Goal: Answer question/provide support

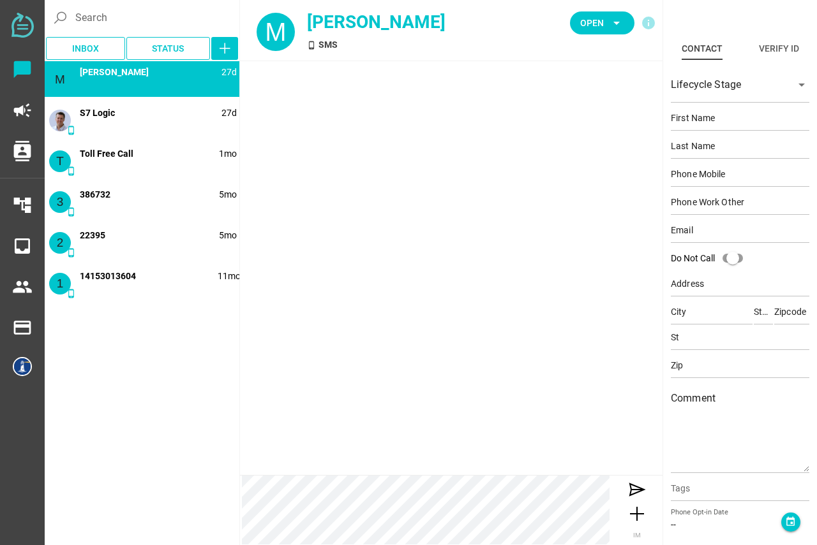
type input "[PERSON_NAME]"
type input "C"
type input "14152166899"
type input "[GEOGRAPHIC_DATA], [GEOGRAPHIC_DATA], [GEOGRAPHIC_DATA], [GEOGRAPHIC_DATA]"
type input "CA"
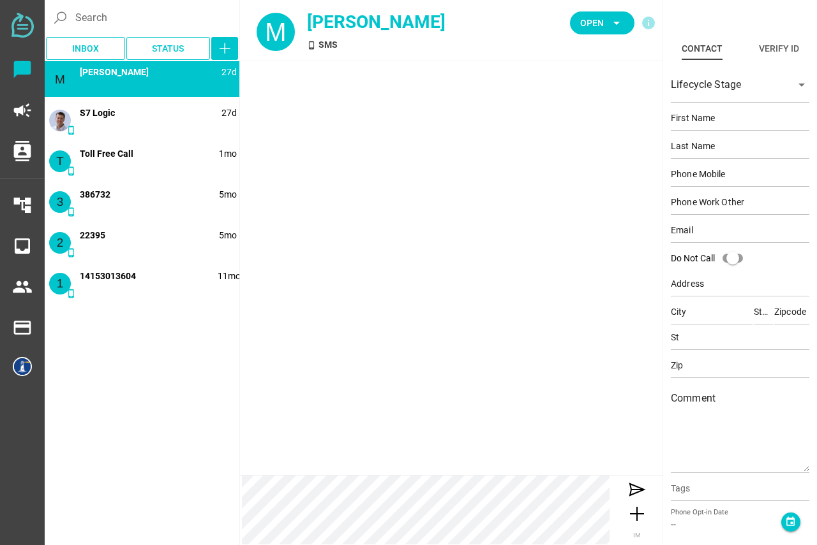
type input "94607"
type input "CA"
type input "94607"
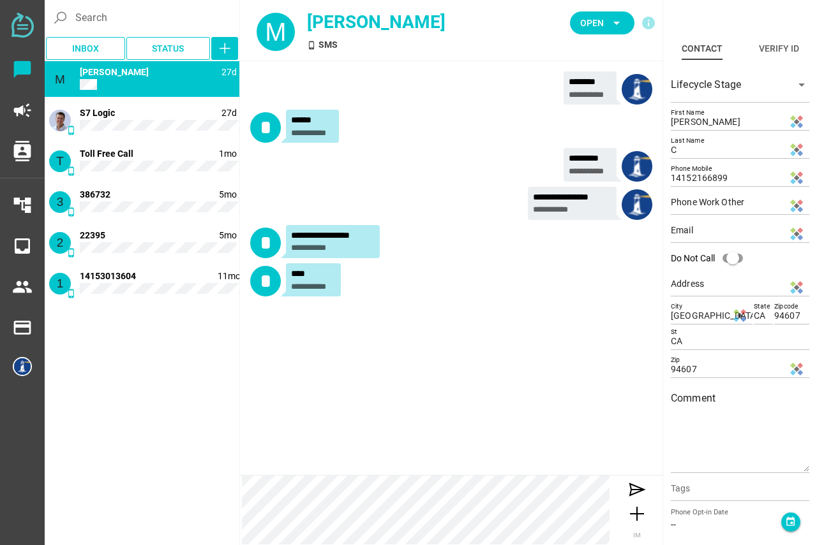
click at [163, 90] on div "M phone_android 27d Minh T Phuong" at bounding box center [142, 79] width 195 height 36
click at [617, 25] on icon "arrow_drop_down" at bounding box center [616, 22] width 15 height 15
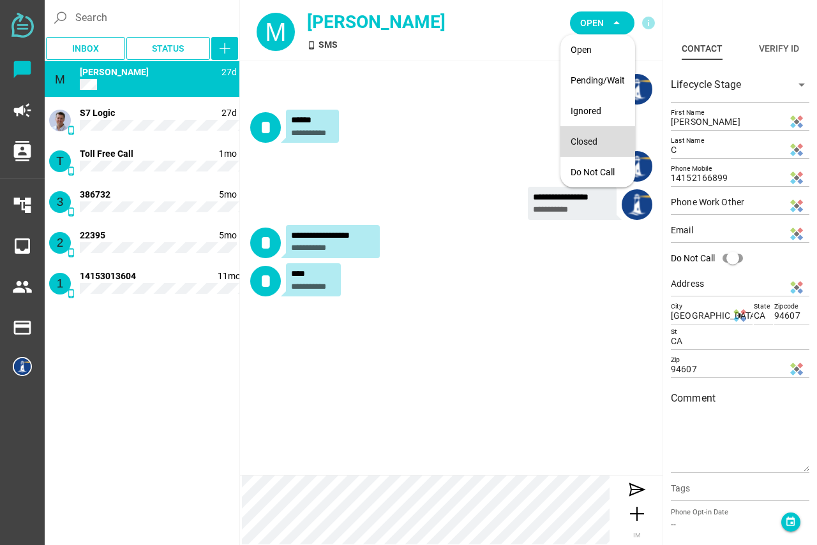
click at [589, 145] on div "Closed" at bounding box center [597, 142] width 54 height 11
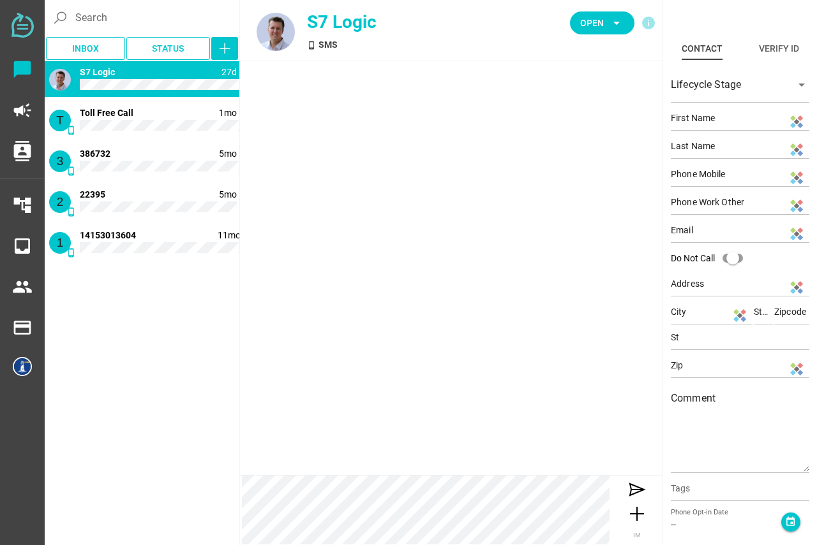
type input "[PERSON_NAME]"
type input "Chatfully"
type input "18132101636"
type input "N/A"
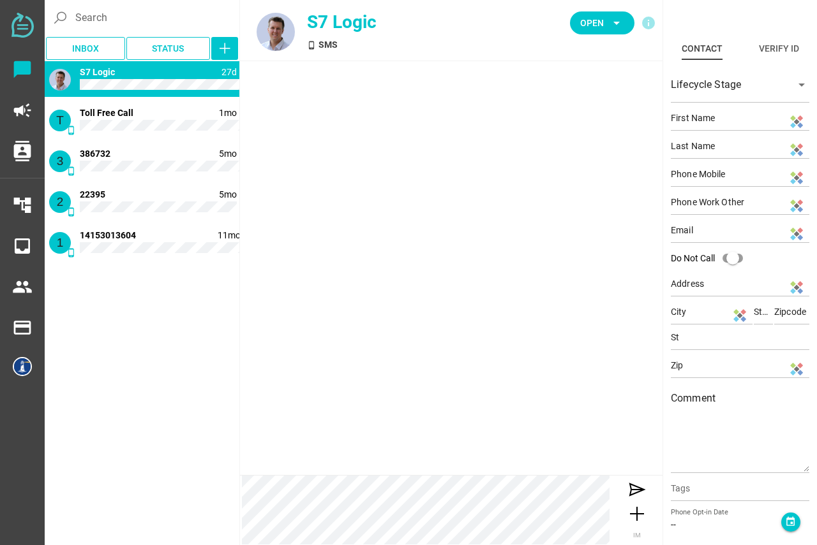
type input "N/A"
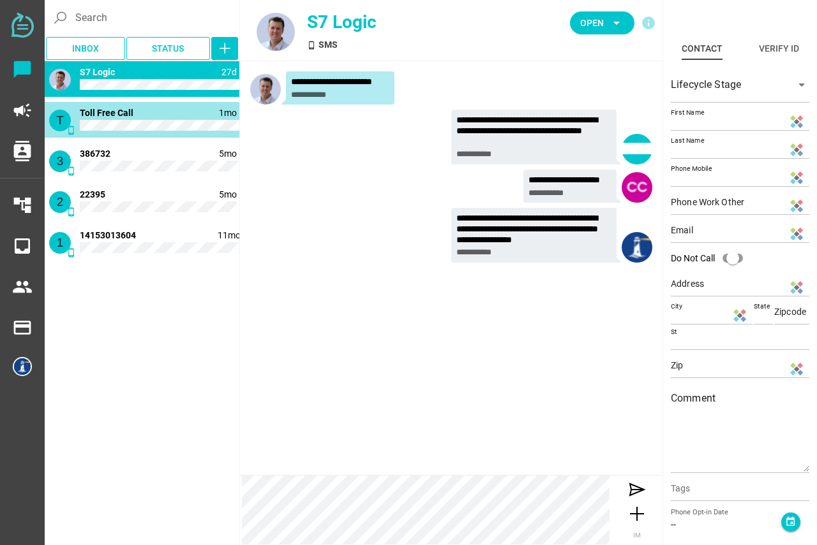
type input "18332686658"
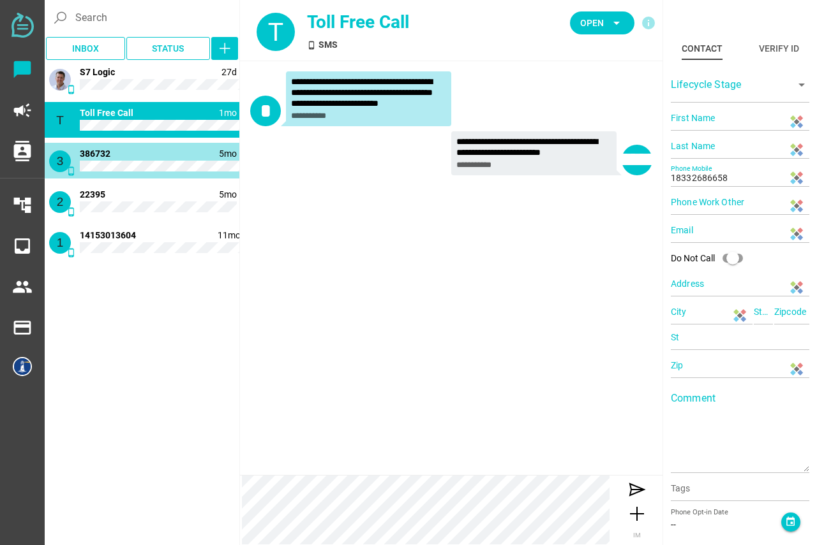
click at [128, 156] on div "3 phone_android 5mo 386732" at bounding box center [142, 161] width 195 height 36
type input "386732"
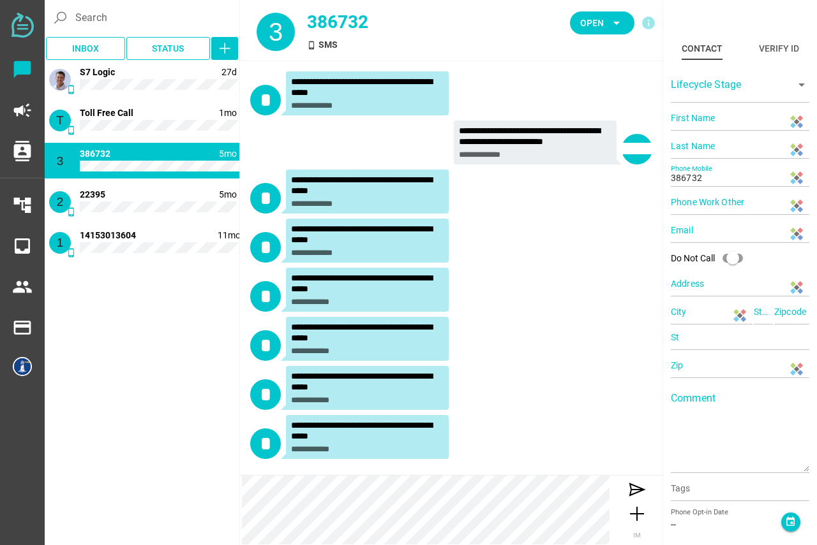
scroll to position [1, 0]
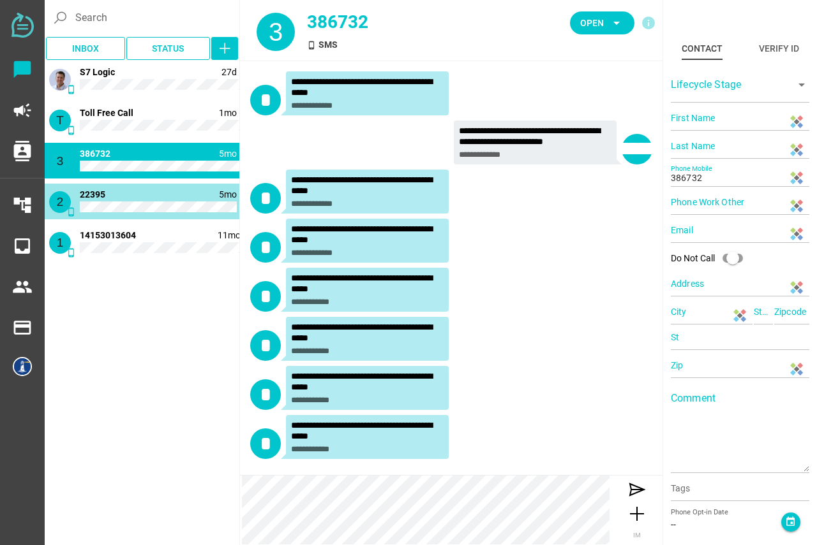
click at [156, 191] on div "2 phone_android 5mo 22395" at bounding box center [142, 202] width 195 height 36
type input "22395"
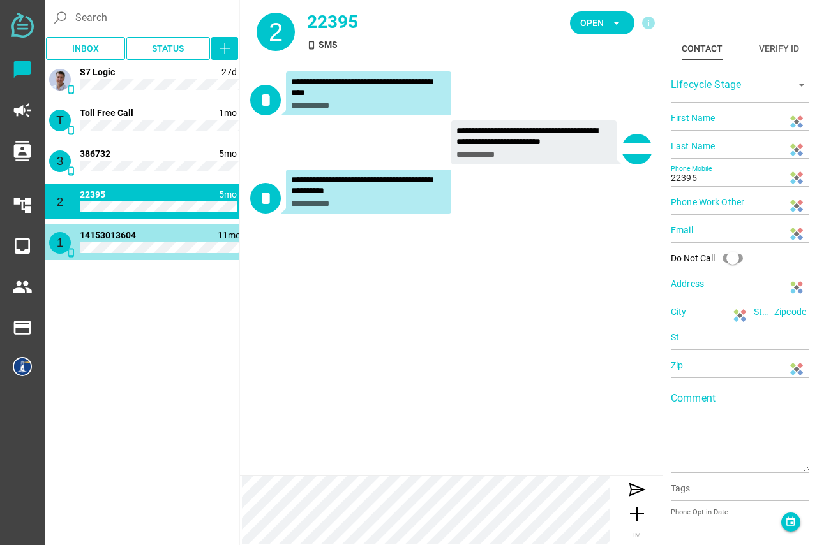
click at [154, 240] on div "1 phone_android 11mo 14153013604" at bounding box center [142, 243] width 195 height 36
type input "14153013604"
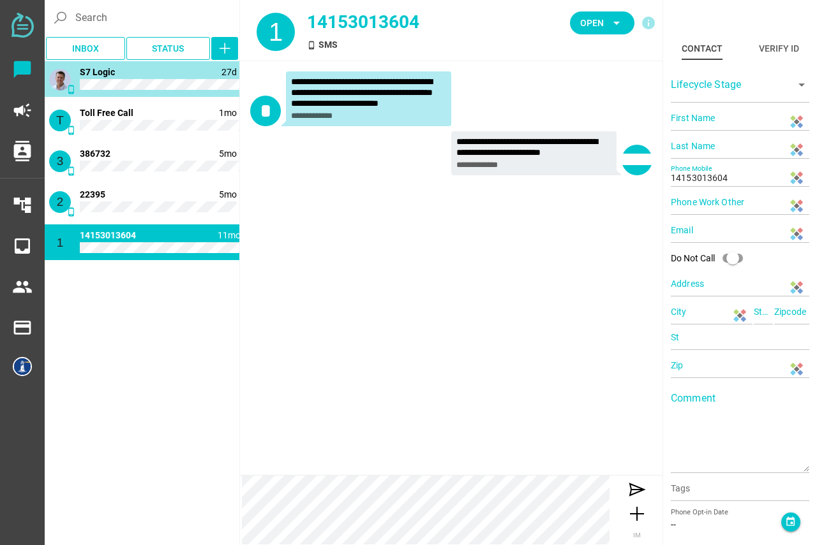
type input "[PERSON_NAME]"
type input "Chatfully"
type input "18132101636"
type input "N/A"
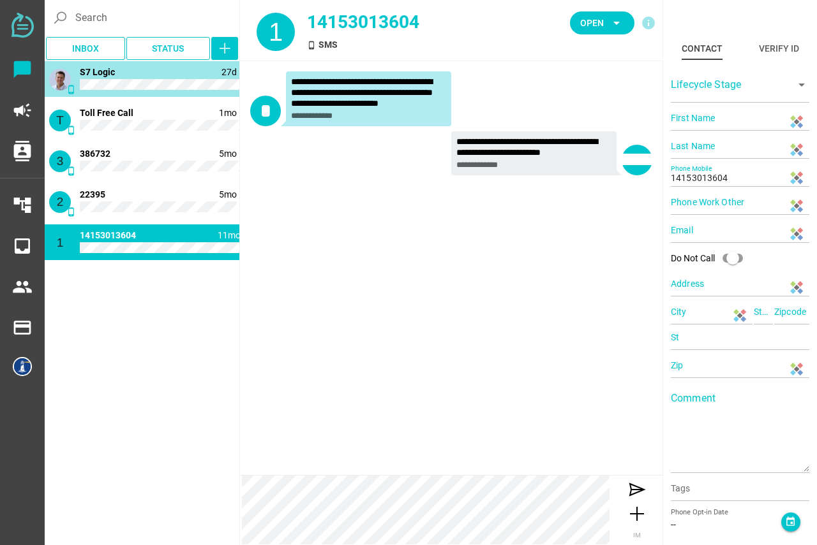
type input "N/A"
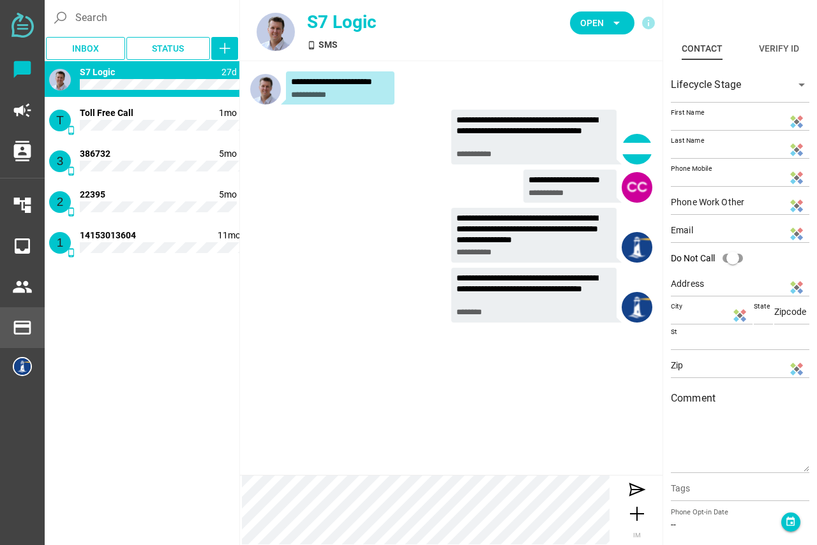
type input "18332686658"
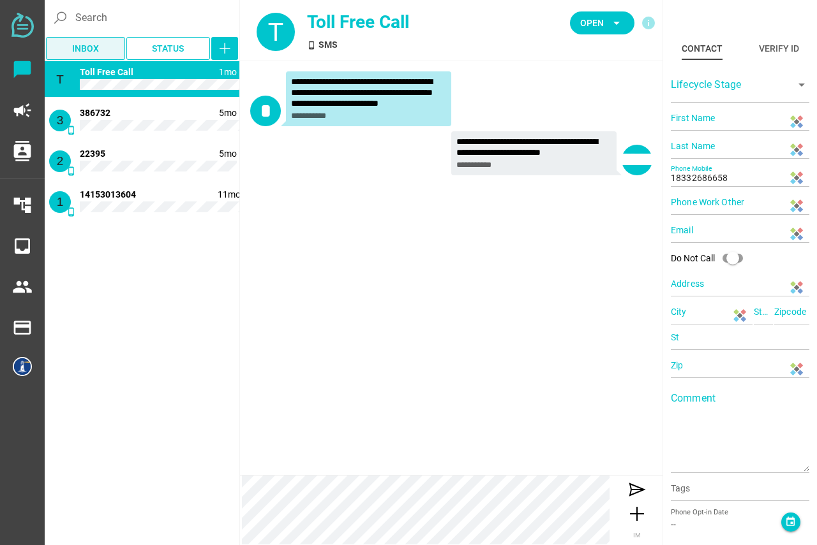
click at [80, 44] on span "Inbox" at bounding box center [85, 48] width 27 height 15
click at [88, 51] on span "Inbox" at bounding box center [85, 48] width 27 height 15
click at [84, 47] on span "Inbox" at bounding box center [85, 48] width 27 height 15
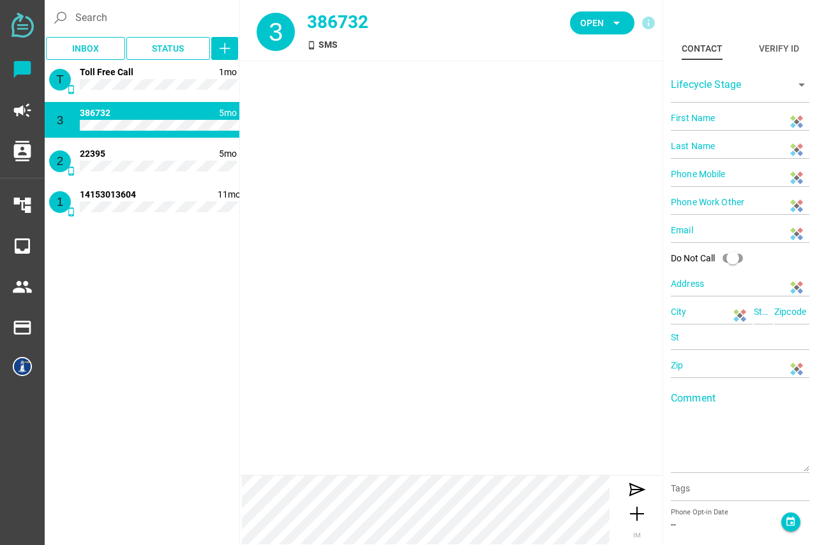
type input "386732"
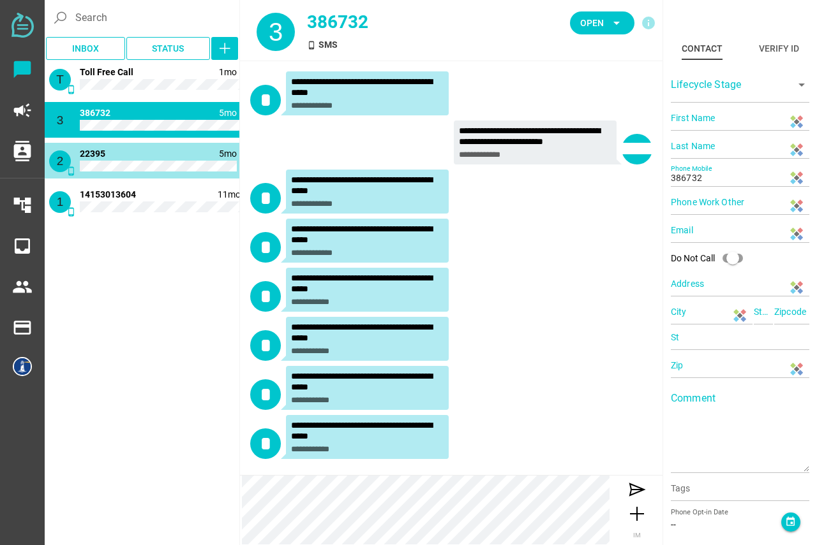
click at [128, 158] on div "2 phone_android 5mo 22395" at bounding box center [142, 161] width 195 height 36
type input "22395"
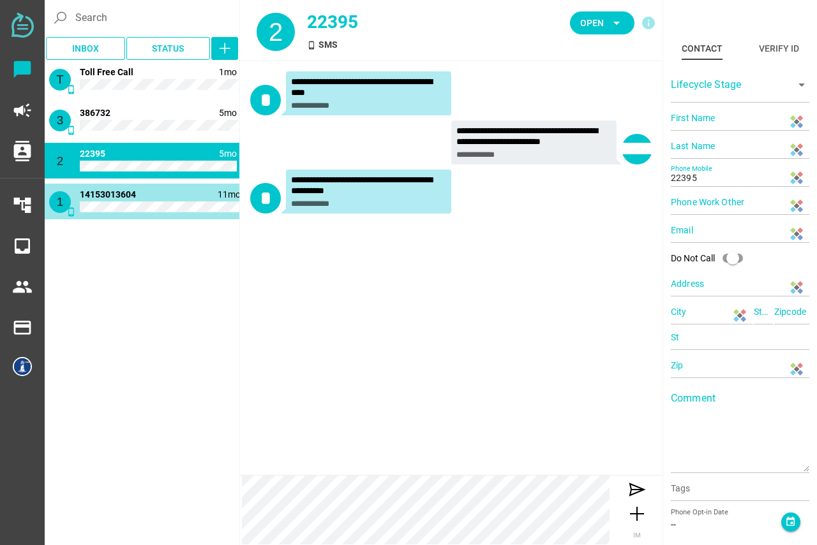
click at [136, 198] on span "14153013604" at bounding box center [108, 194] width 56 height 10
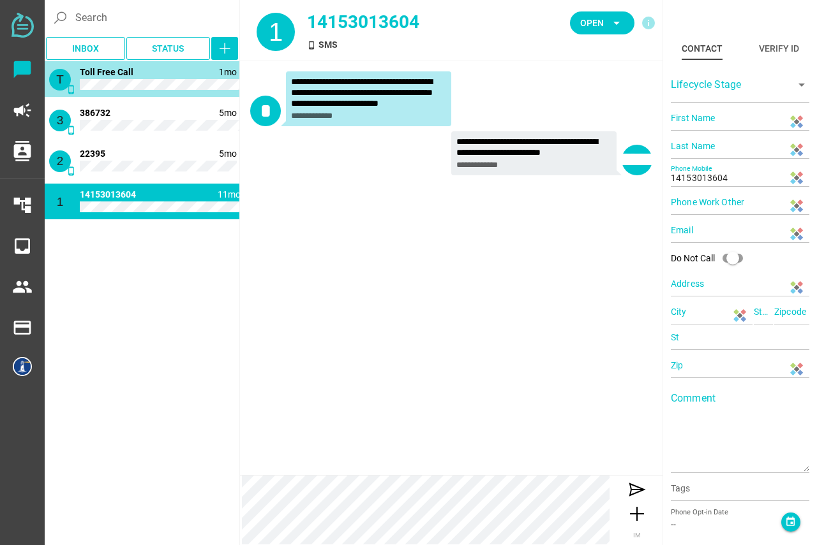
type input "18332686658"
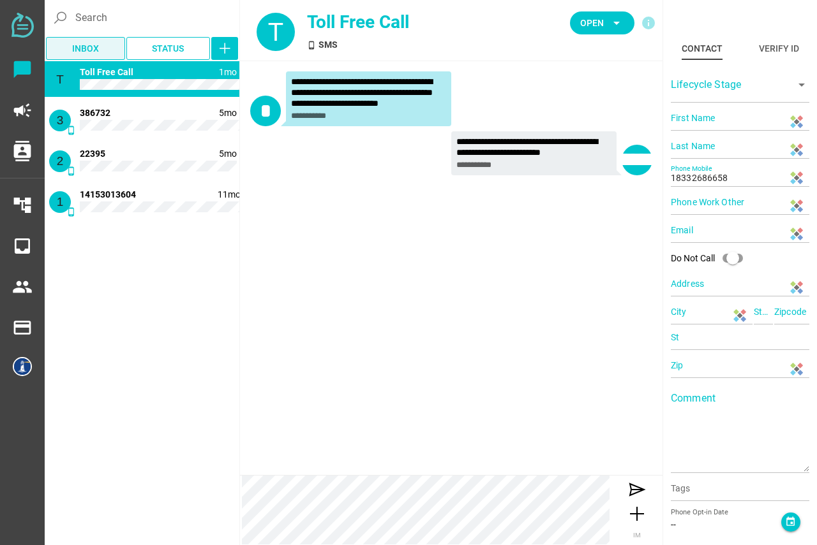
click at [94, 47] on span "Inbox" at bounding box center [85, 48] width 27 height 15
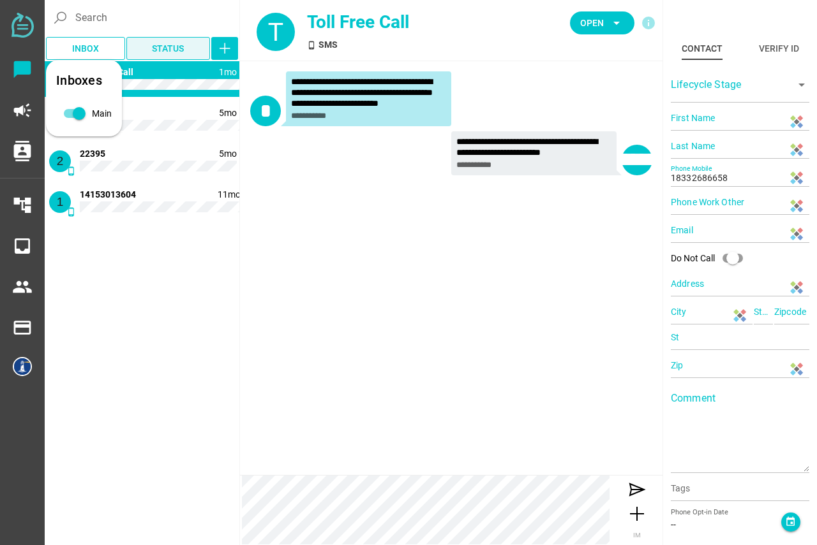
click at [177, 52] on span "Status" at bounding box center [168, 48] width 32 height 15
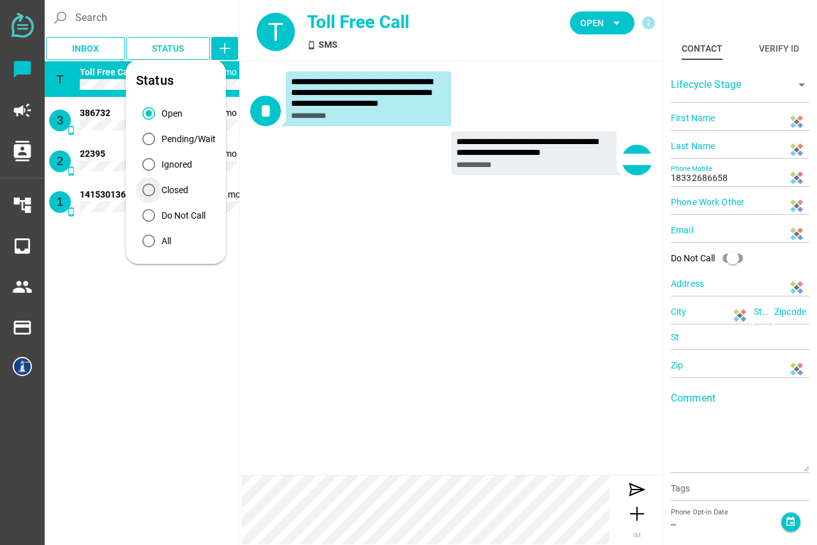
click at [174, 185] on div "Closed" at bounding box center [174, 190] width 27 height 13
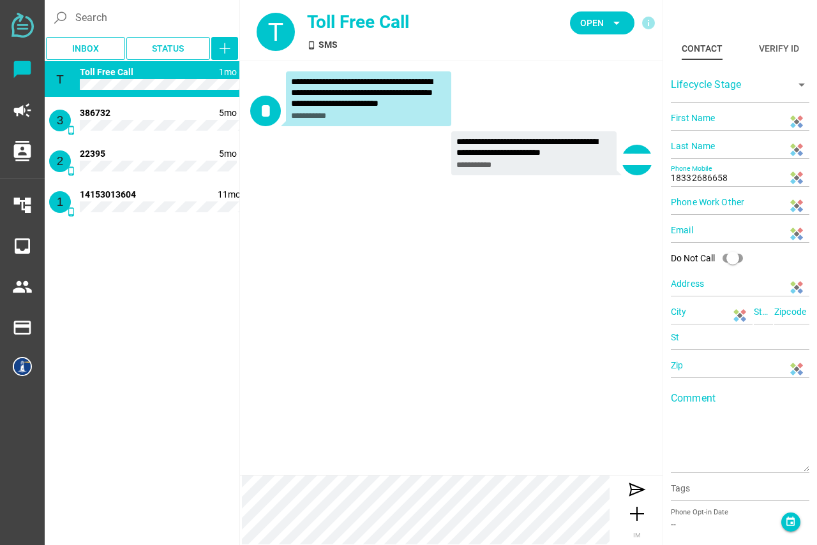
type input "[PERSON_NAME]"
type input "Chatfully"
type input "18132101636"
type input "N/A"
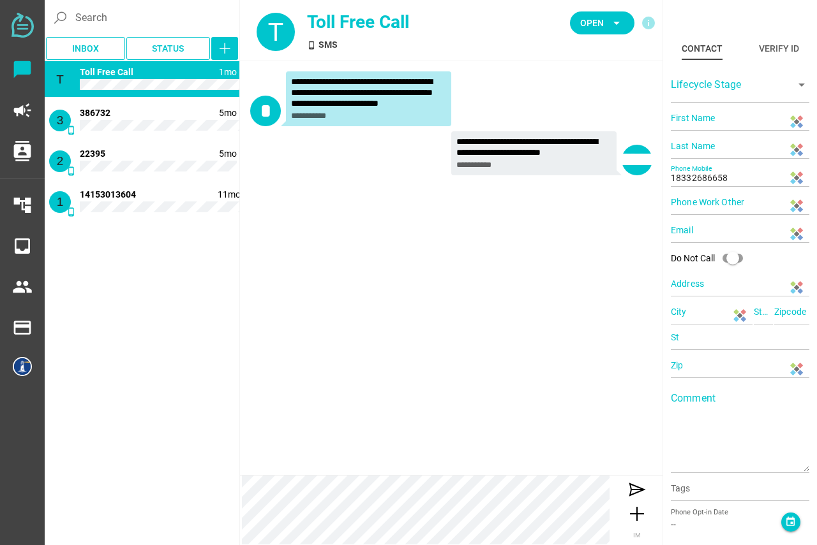
type input "N/A"
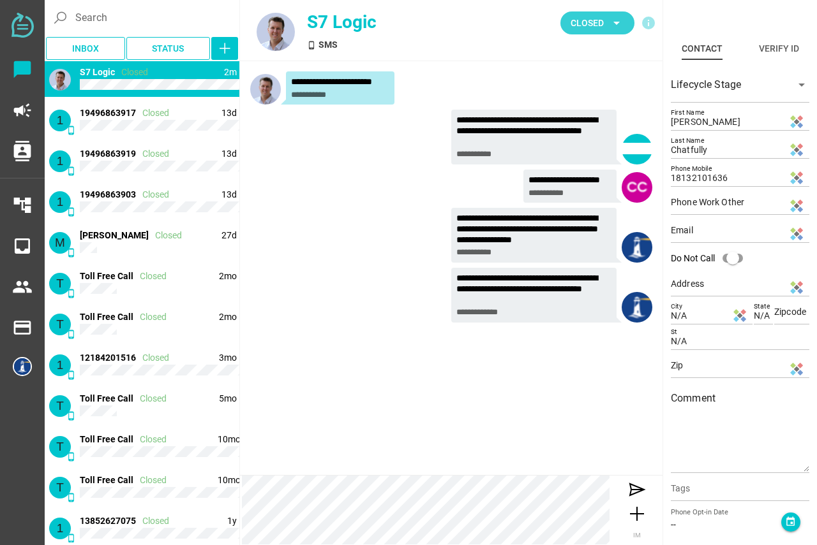
click at [614, 28] on icon "arrow_drop_down" at bounding box center [616, 22] width 15 height 15
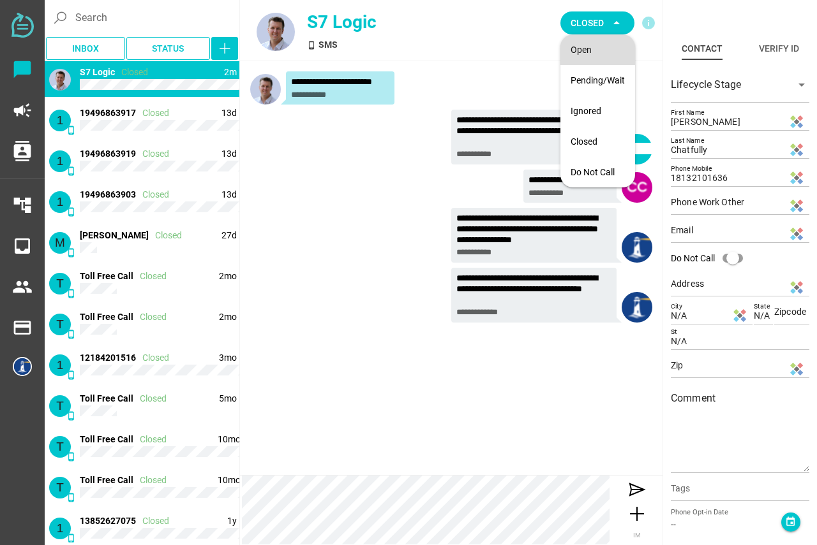
click at [605, 41] on div "Open" at bounding box center [597, 50] width 54 height 20
type input "18132101636"
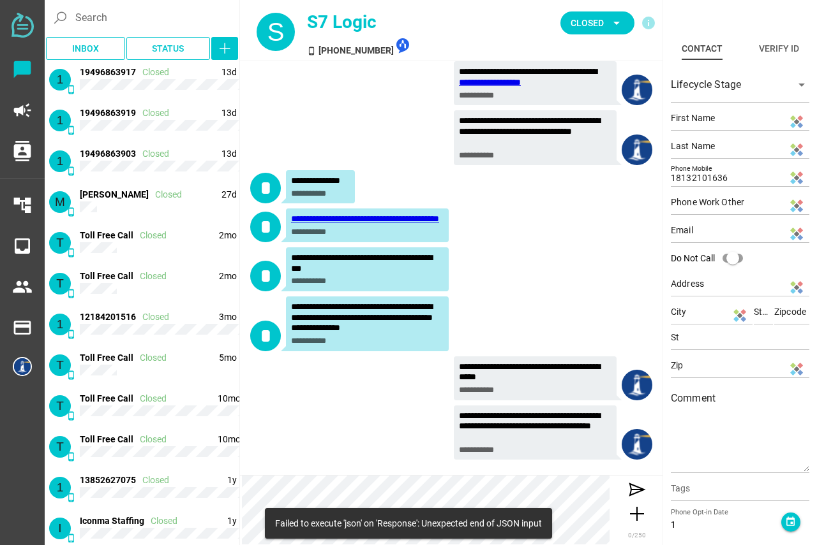
scroll to position [1599, 0]
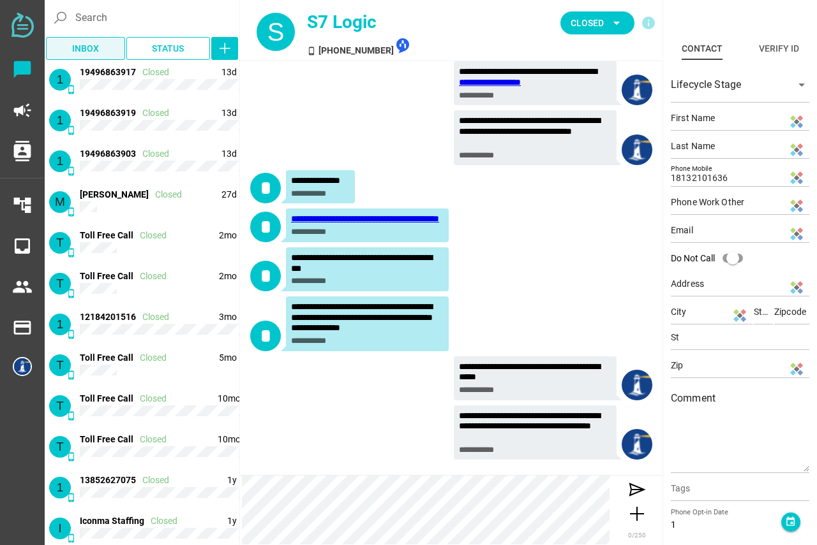
click at [102, 45] on span "Inbox" at bounding box center [85, 49] width 59 height 18
click at [80, 77] on div "Inboxes" at bounding box center [84, 80] width 56 height 20
click at [82, 41] on span "Inbox" at bounding box center [85, 48] width 27 height 15
click at [81, 45] on span "Inbox" at bounding box center [85, 48] width 27 height 15
click at [8, 108] on div "campaign" at bounding box center [22, 110] width 45 height 41
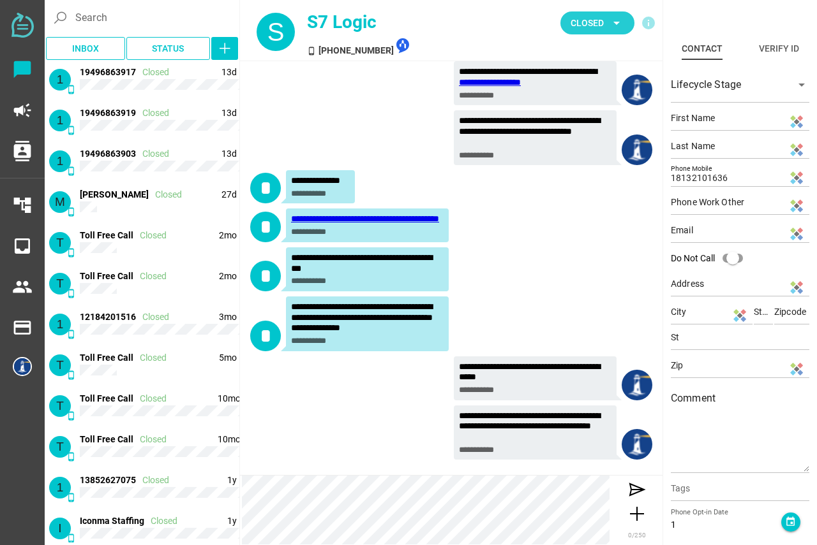
click at [585, 15] on span "Closed" at bounding box center [586, 22] width 33 height 15
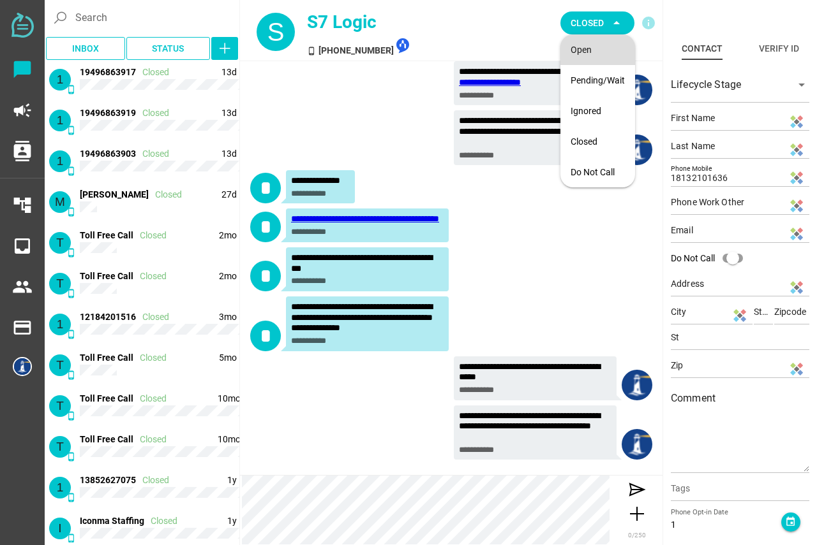
click at [581, 46] on div "Open" at bounding box center [597, 50] width 54 height 11
type input "15103146812"
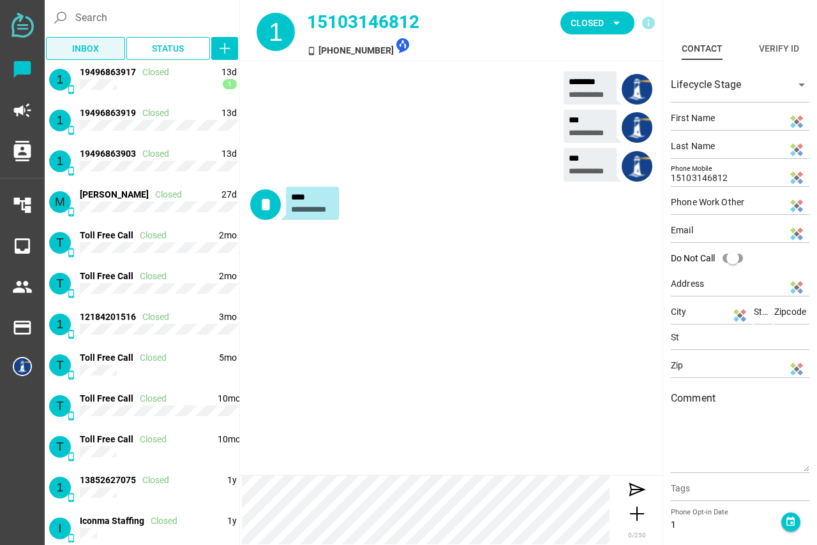
click at [98, 47] on span "Inbox" at bounding box center [85, 48] width 27 height 15
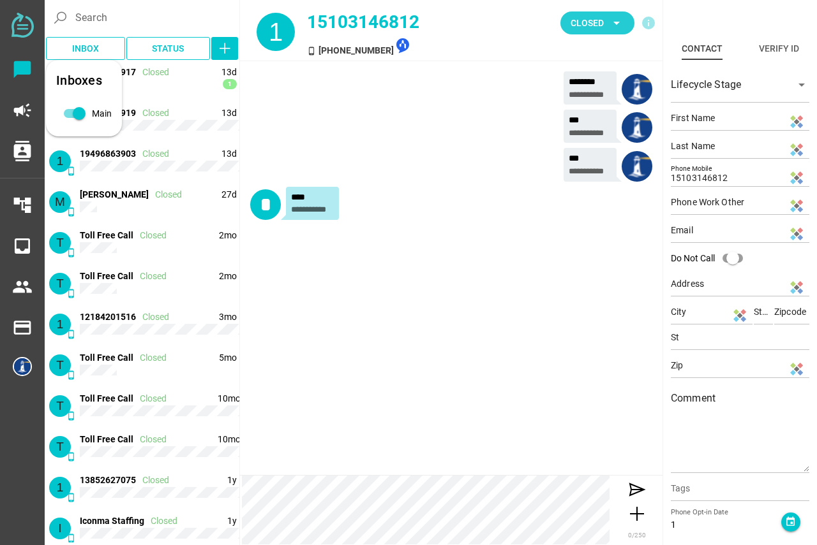
click at [591, 20] on span "Closed" at bounding box center [586, 22] width 33 height 15
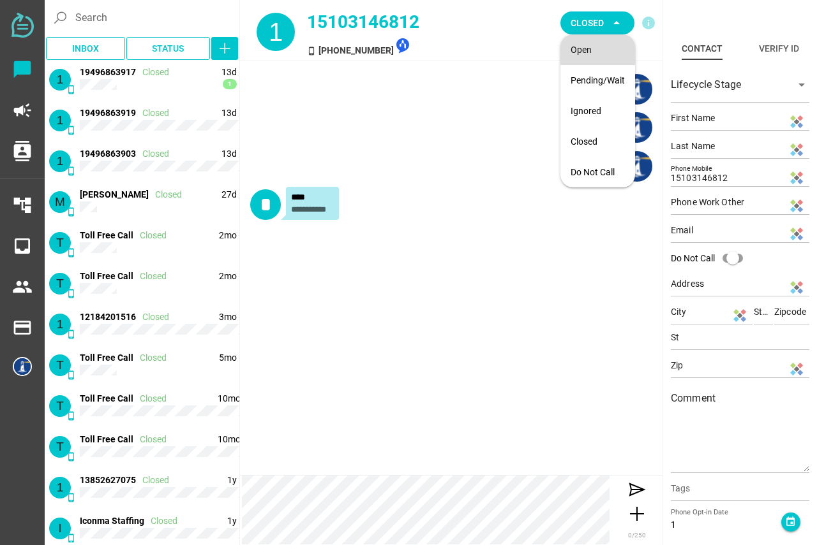
click at [585, 58] on div "Open" at bounding box center [597, 50] width 54 height 20
type input "14084598484"
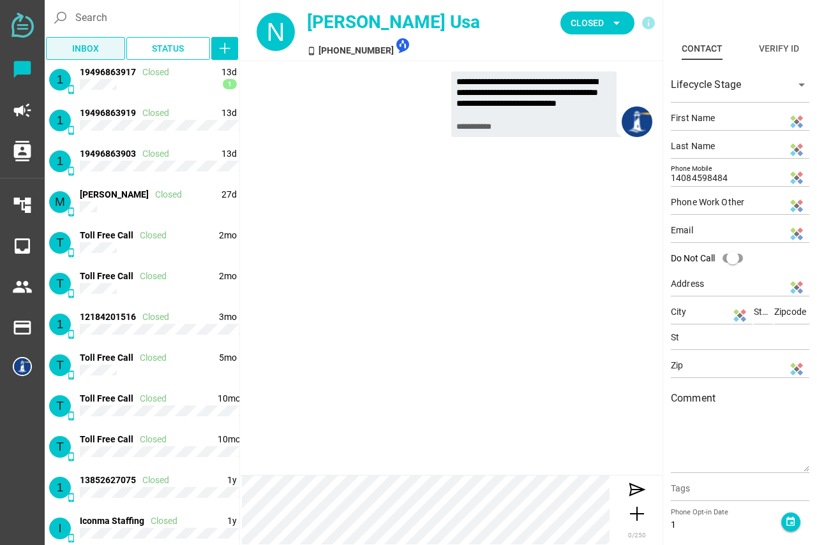
click at [96, 47] on span "Inbox" at bounding box center [85, 48] width 27 height 15
click at [20, 26] on img at bounding box center [22, 25] width 22 height 25
click at [29, 369] on div "Settings Long Date Format Profile Roland Chow Logout" at bounding box center [140, 424] width 237 height 119
click at [589, 25] on span "Closed" at bounding box center [586, 22] width 33 height 15
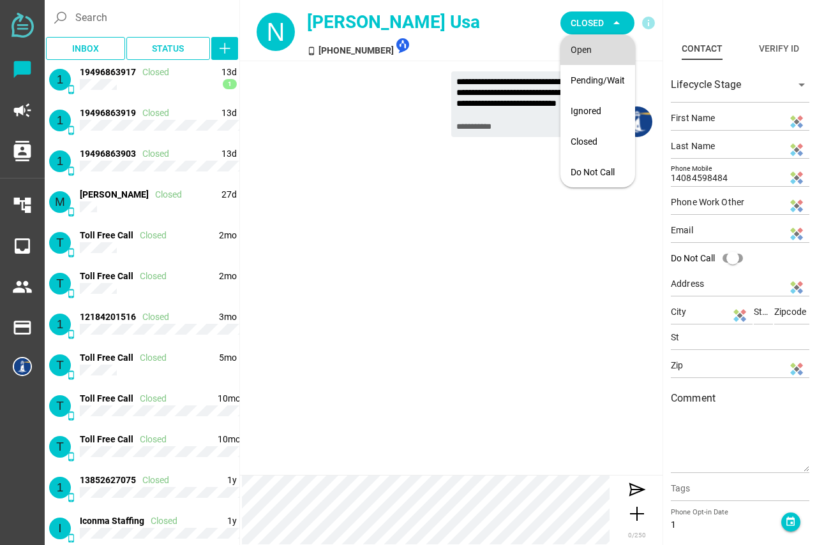
click at [588, 47] on div "Open" at bounding box center [597, 50] width 54 height 11
type input "16503470888"
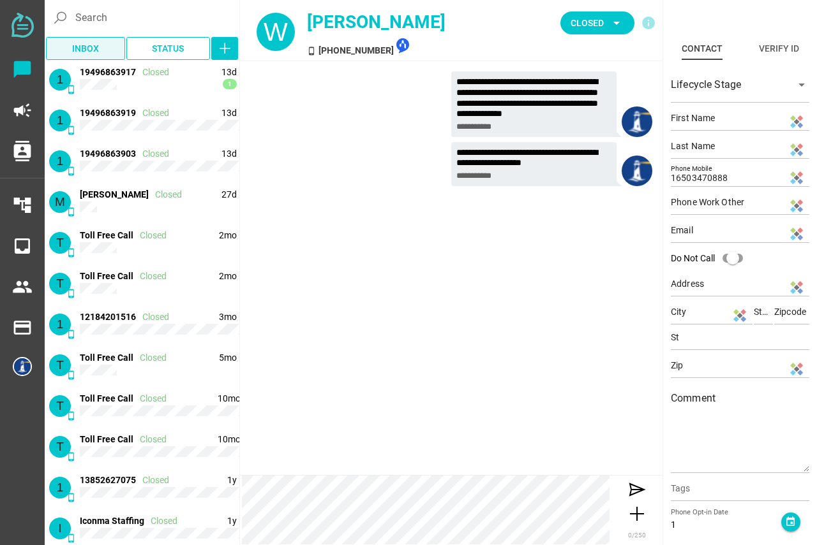
click at [95, 48] on span "Inbox" at bounding box center [85, 48] width 27 height 15
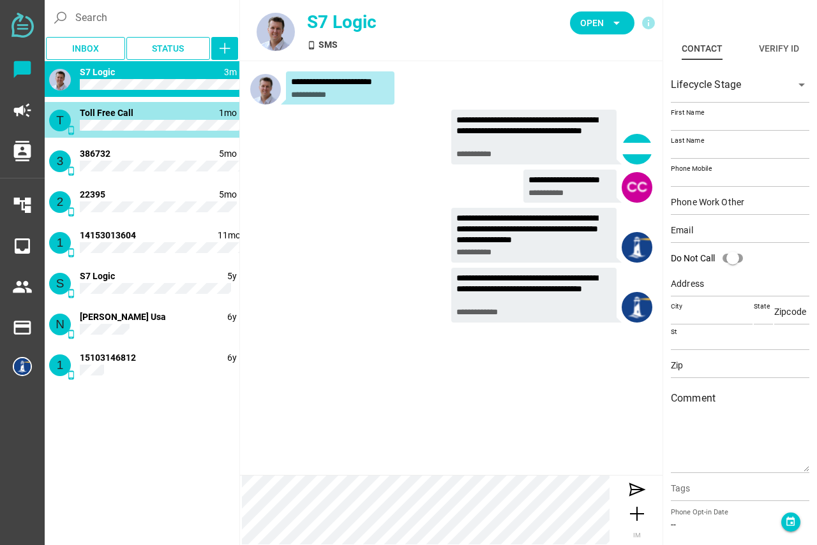
type input "18332686658"
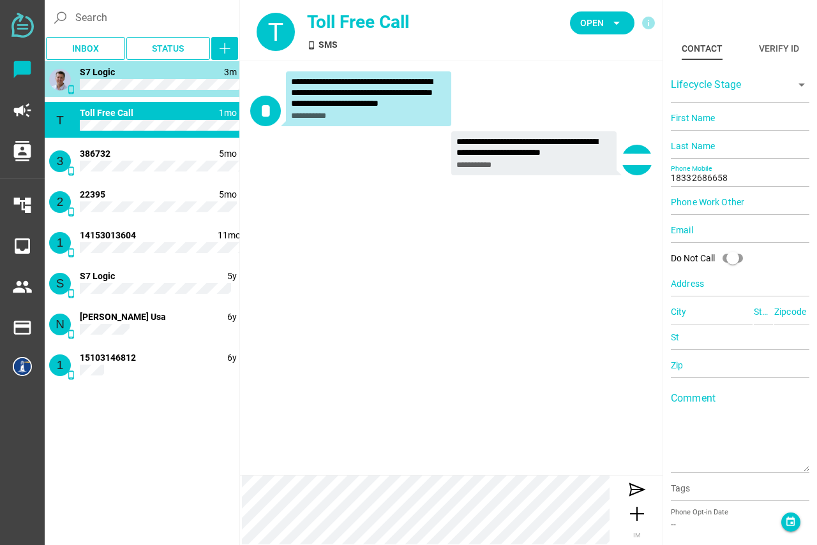
type input "[PERSON_NAME]"
type input "Chatfully"
type input "18132101636"
type input "N/A"
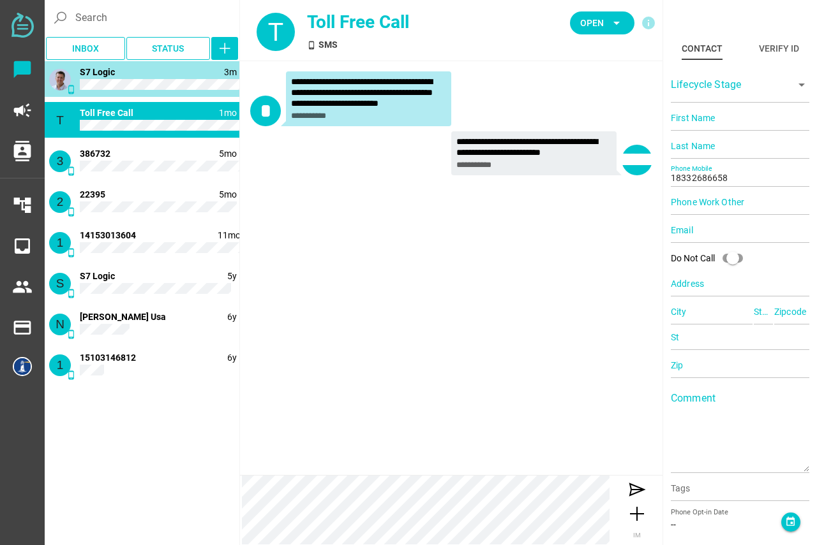
type input "N/A"
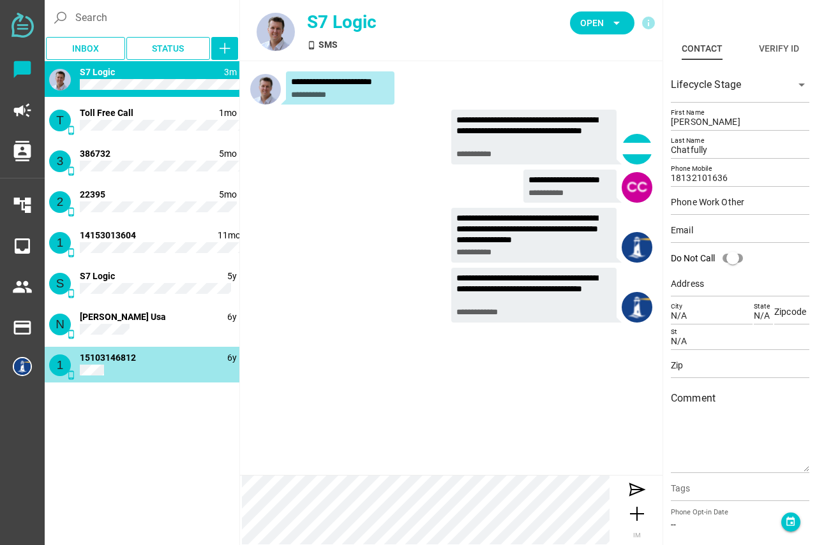
click at [117, 365] on div "1 phone_android 6y 15103146812" at bounding box center [142, 365] width 195 height 36
type input "15103146812"
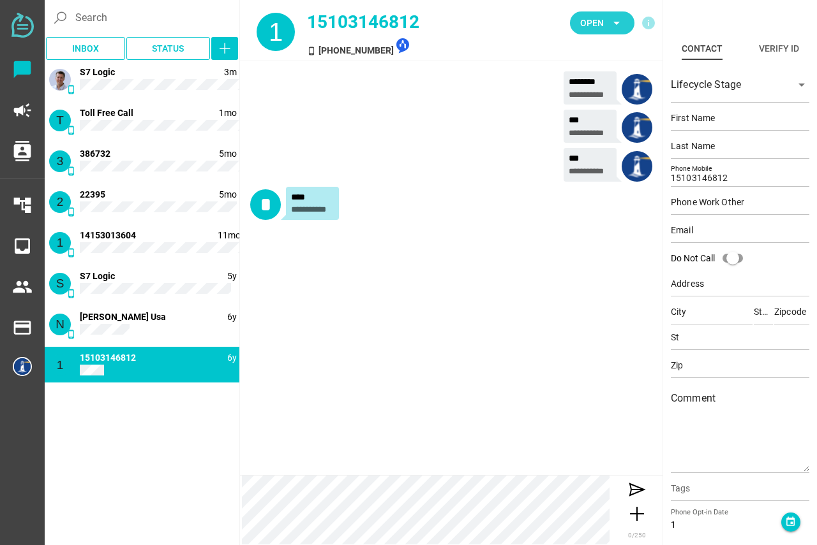
click at [611, 25] on icon "arrow_drop_down" at bounding box center [616, 22] width 15 height 15
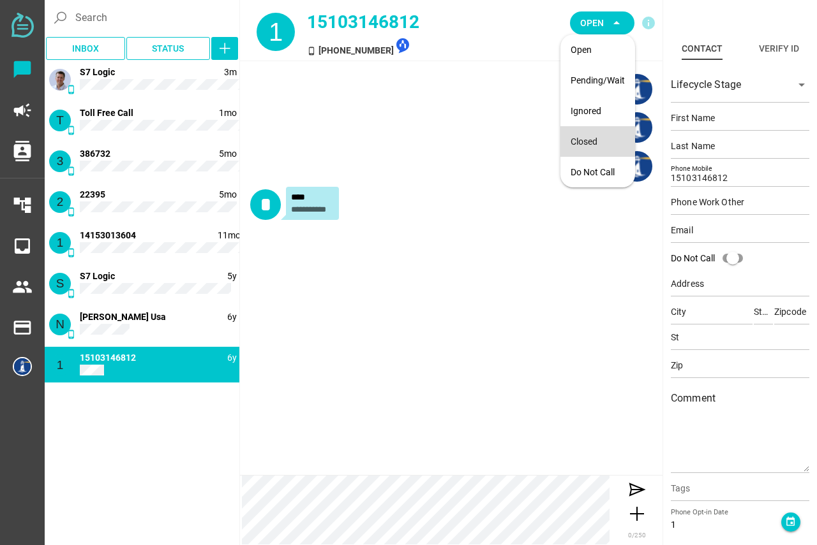
click at [593, 140] on div "Closed" at bounding box center [597, 142] width 54 height 11
type input "18132101636"
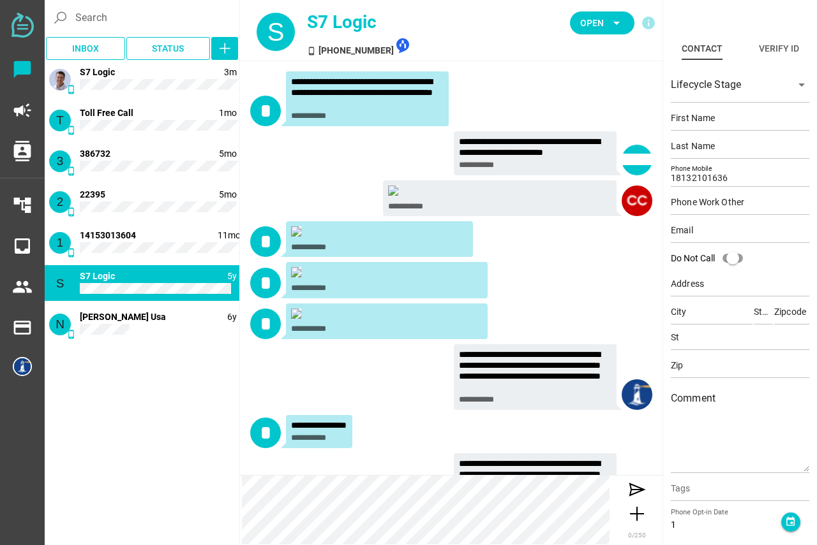
scroll to position [1599, 0]
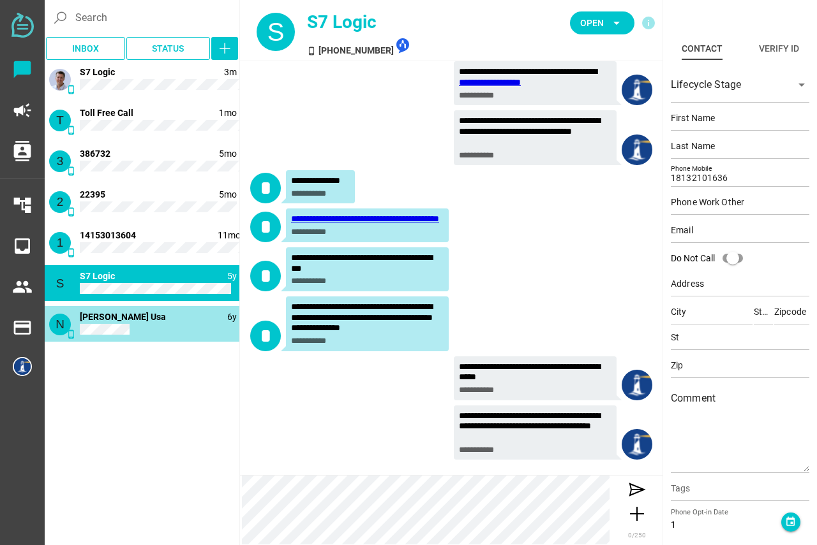
click at [133, 327] on div "N phone_android 6y [PERSON_NAME] Usa" at bounding box center [142, 324] width 195 height 36
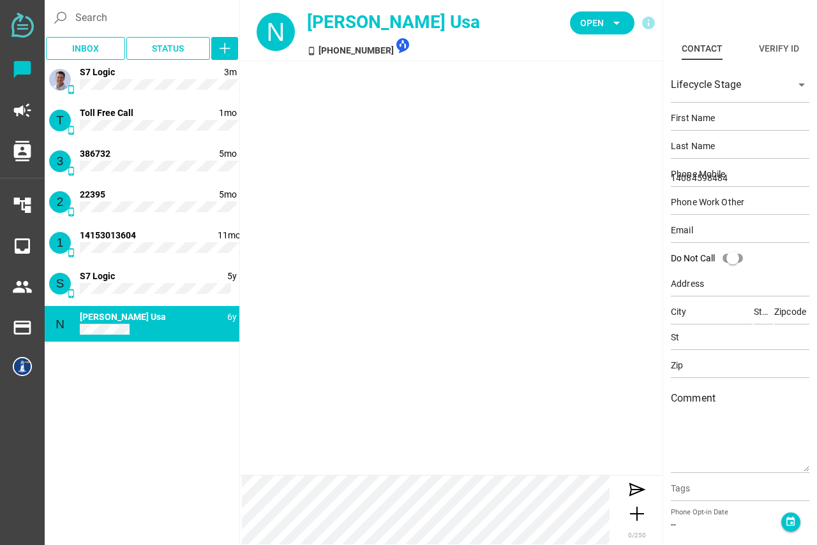
scroll to position [0, 0]
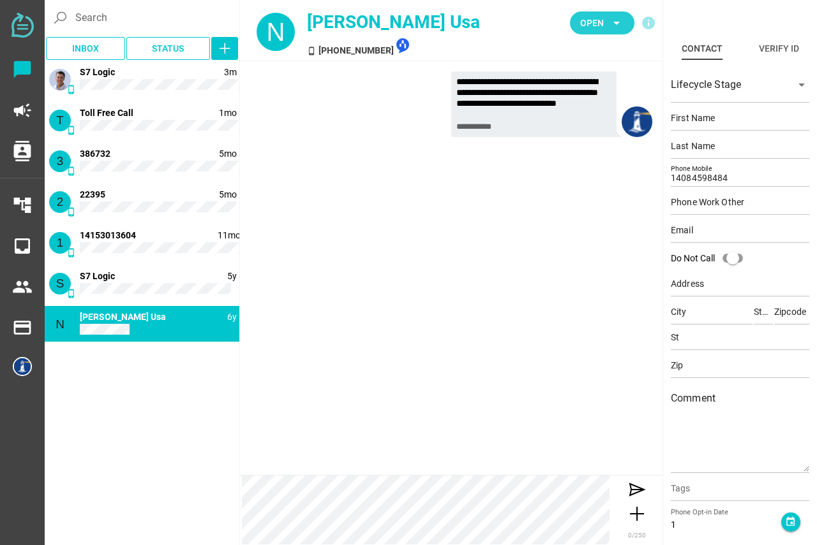
click at [600, 22] on span "Open" at bounding box center [592, 22] width 24 height 15
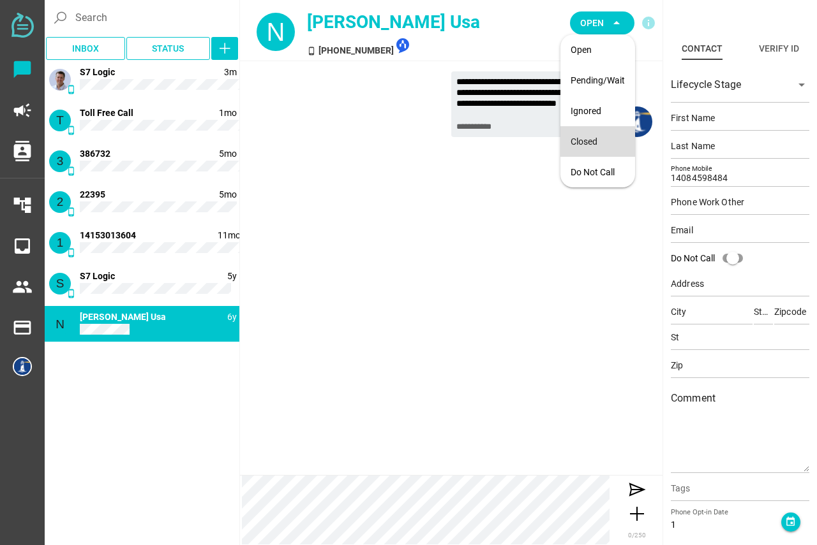
click at [589, 137] on div "Closed" at bounding box center [597, 142] width 54 height 11
type input "18132101636"
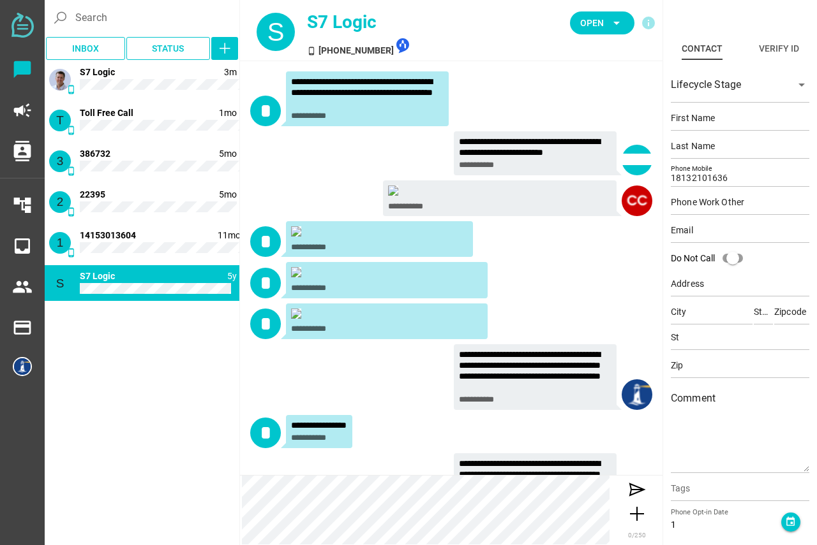
scroll to position [1599, 0]
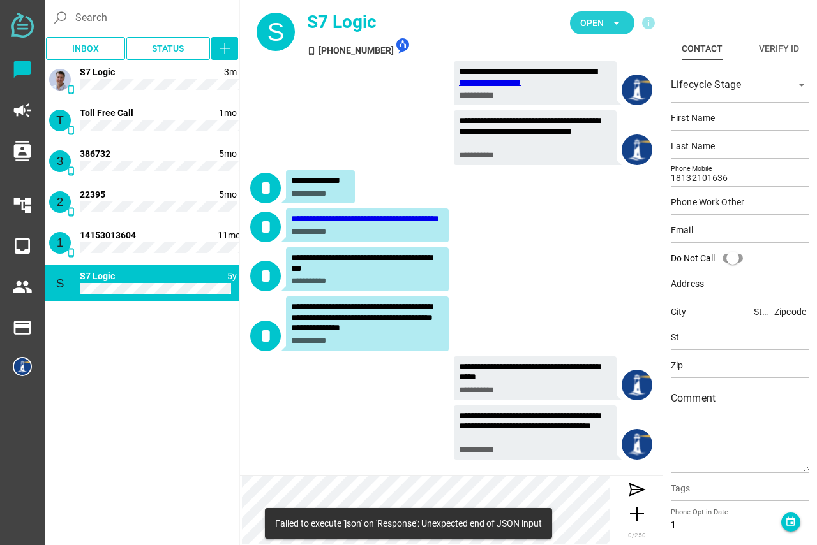
click at [595, 22] on span "Open" at bounding box center [592, 22] width 24 height 15
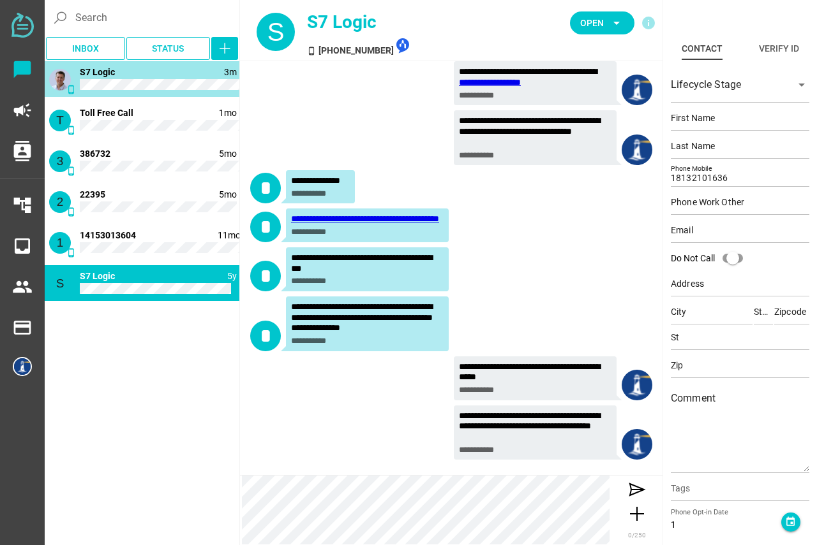
click at [182, 79] on div "phone_android 3m S7 Logic" at bounding box center [142, 79] width 195 height 36
type input "[PERSON_NAME]"
type input "Chatfully"
type input "N/A"
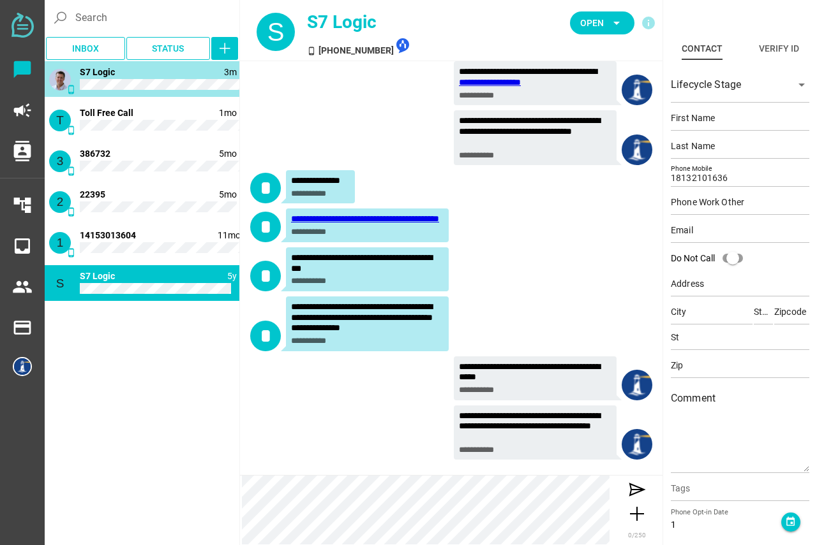
type input "N/A"
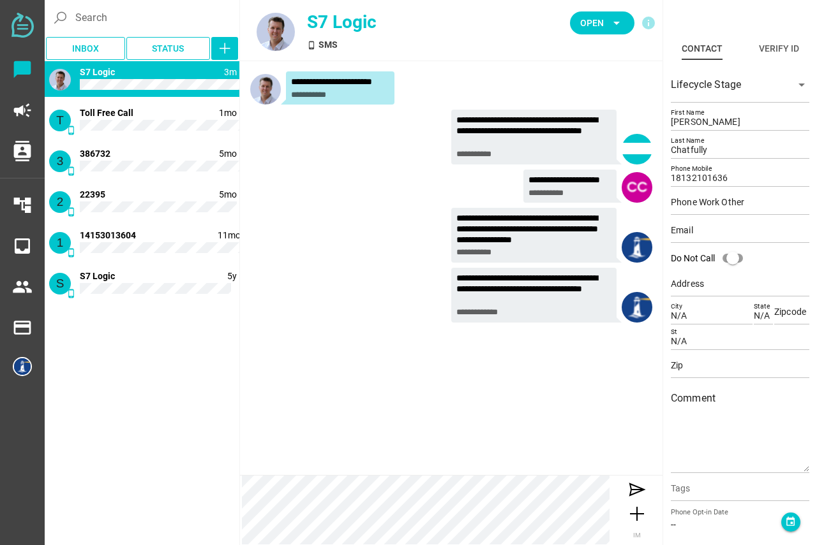
click at [175, 282] on div "S phone_android 5y S7 Logic" at bounding box center [142, 283] width 195 height 36
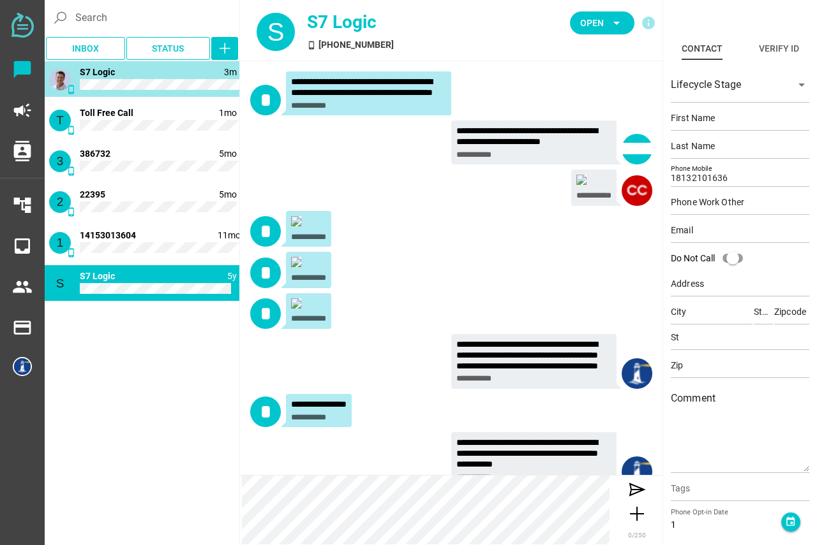
scroll to position [1599, 0]
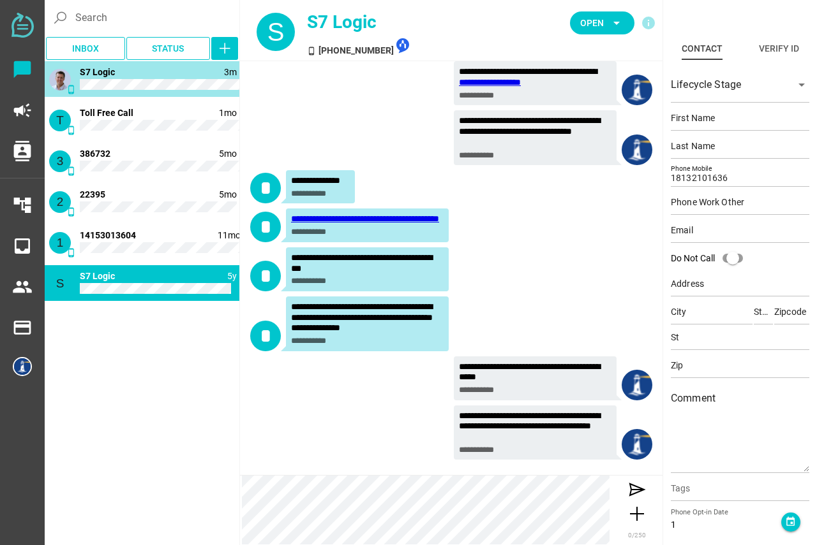
click at [167, 72] on div "phone_android 3m S7 Logic" at bounding box center [142, 79] width 195 height 36
type input "[PERSON_NAME]"
type input "Chatfully"
type input "N/A"
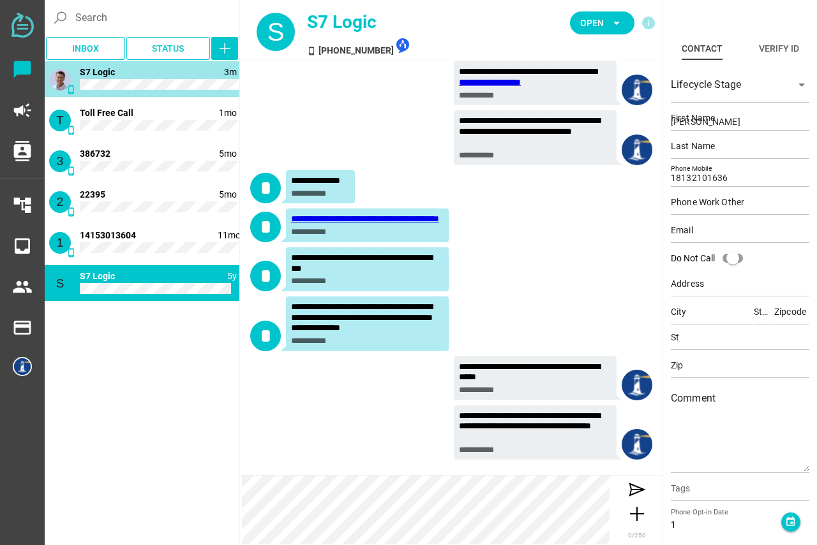
type input "N/A"
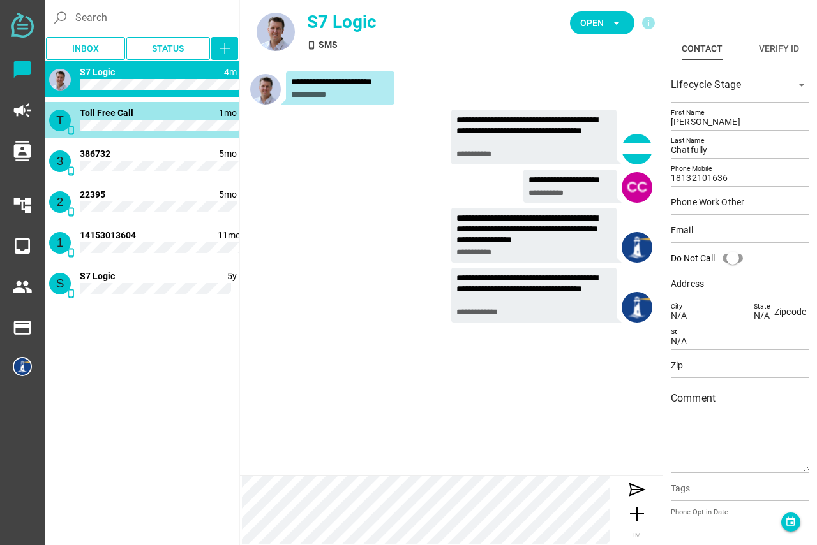
click at [140, 112] on div "T phone_android 1mo Toll Free Call" at bounding box center [142, 120] width 195 height 36
type input "18332686658"
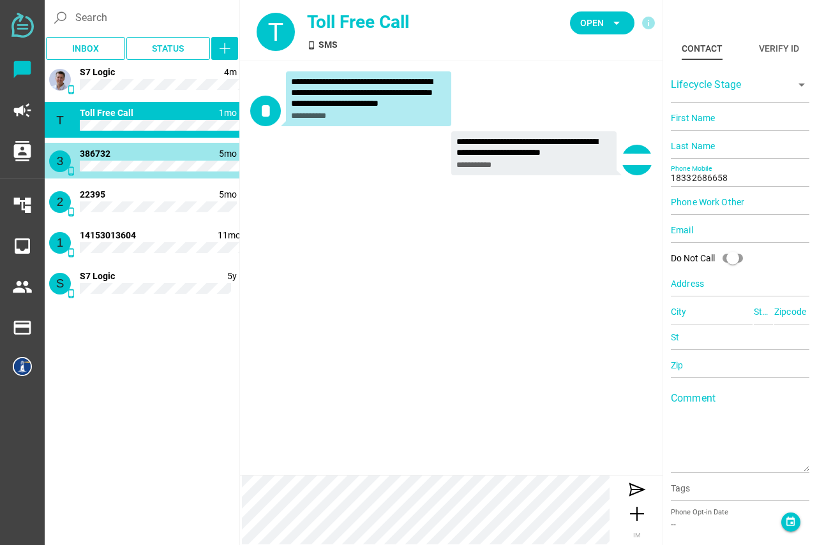
click at [138, 158] on div "3 phone_android 5mo 386732" at bounding box center [142, 161] width 195 height 36
type input "386732"
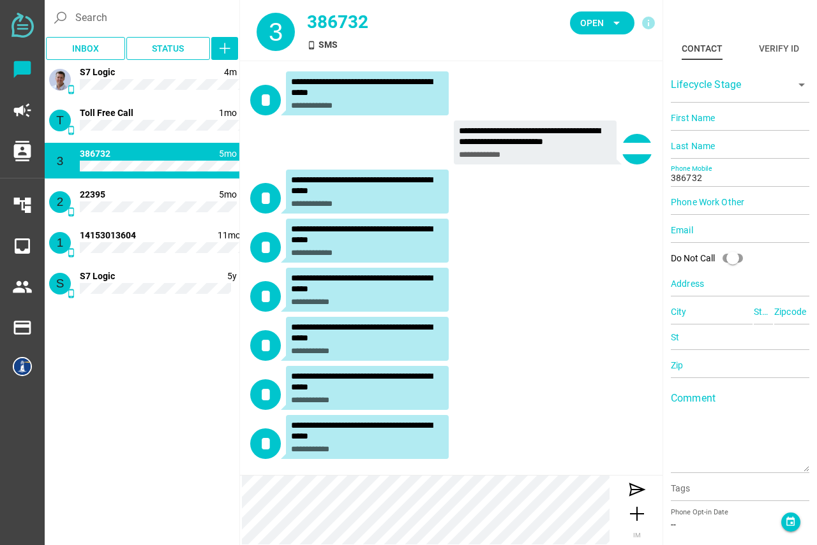
scroll to position [1, 0]
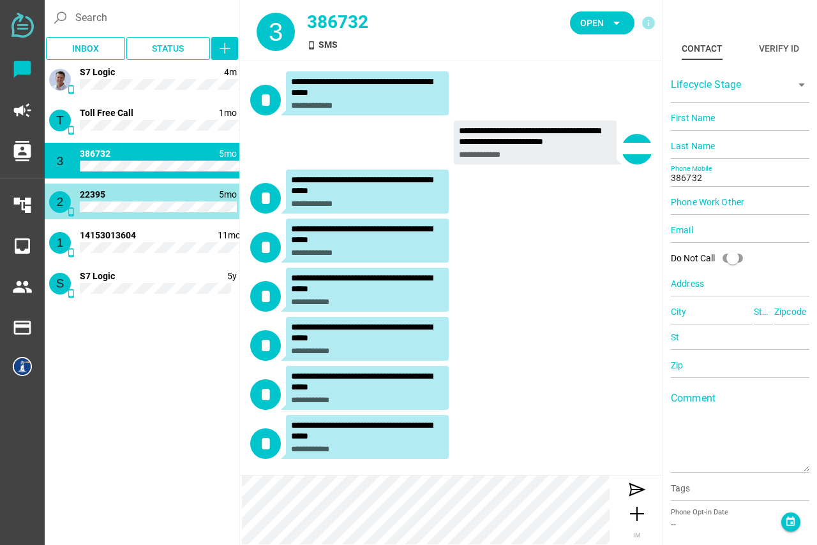
click at [149, 196] on div "2 phone_android 5mo 22395" at bounding box center [142, 202] width 195 height 36
type input "22395"
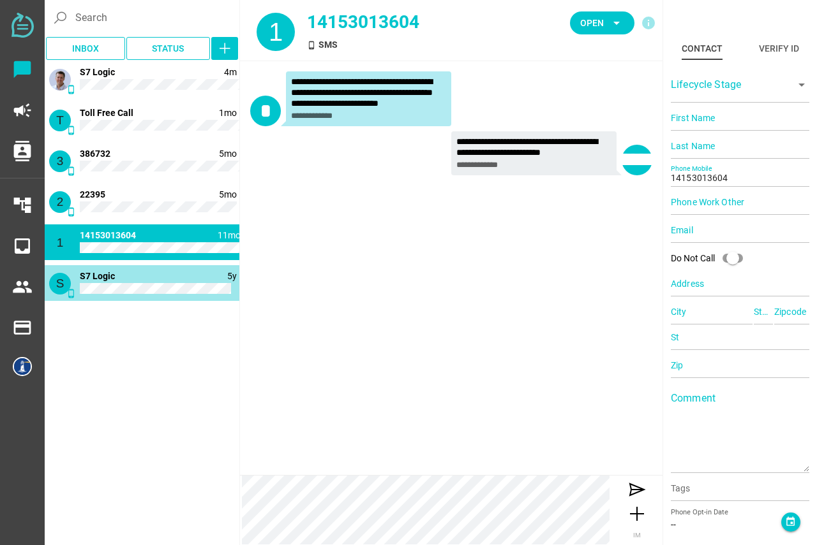
click at [170, 265] on div "S phone_android 5y S7 Logic" at bounding box center [142, 283] width 195 height 36
type input "18132101636"
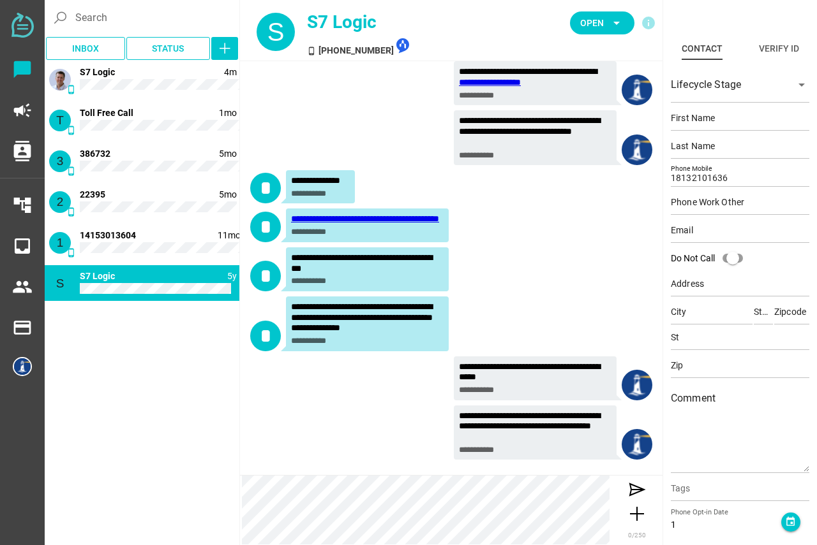
scroll to position [1599, 0]
click at [349, 214] on link "**********" at bounding box center [365, 218] width 148 height 9
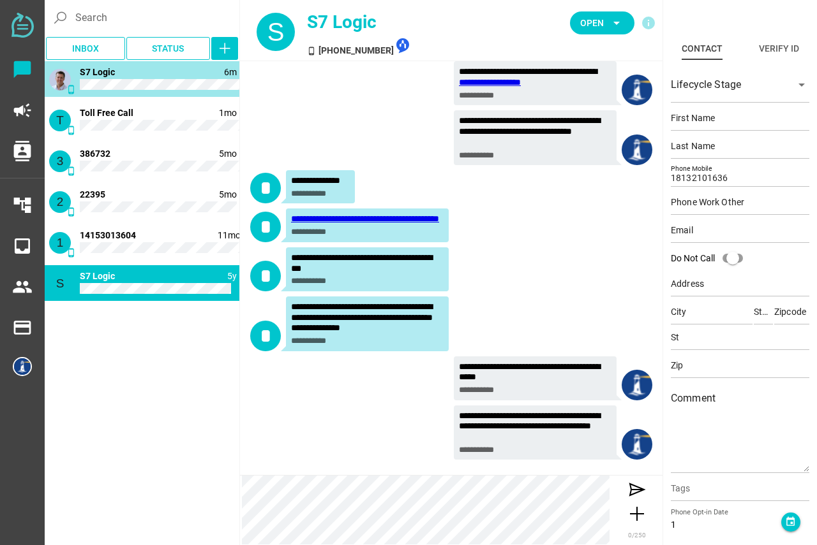
click at [186, 71] on div "phone_android 6m S7 Logic" at bounding box center [142, 79] width 195 height 36
type input "[PERSON_NAME]"
type input "Chatfully"
type input "N/A"
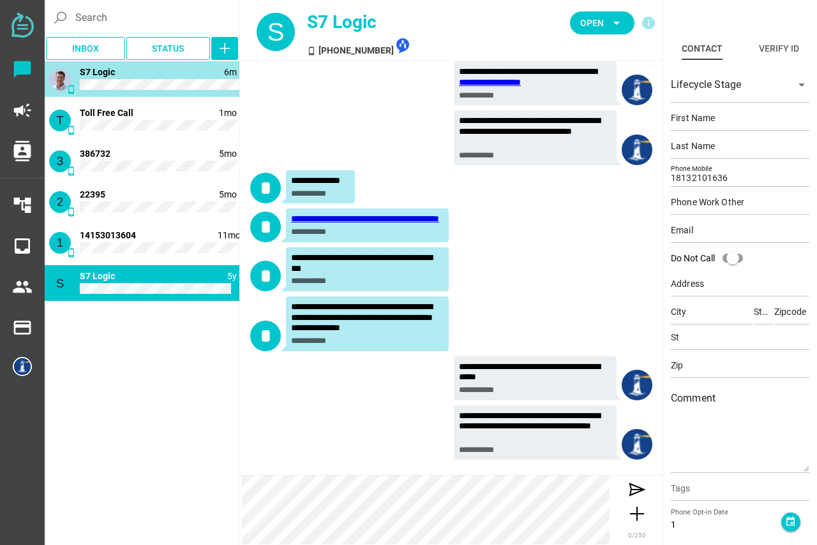
type input "N/A"
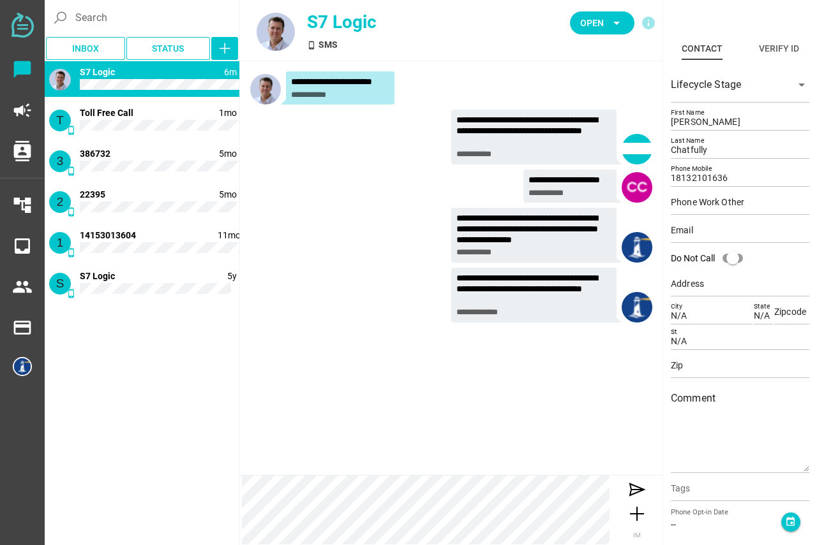
click at [324, 46] on div "phone_android SMS" at bounding box center [389, 44] width 165 height 13
click at [313, 46] on icon "phone_android" at bounding box center [311, 45] width 9 height 9
